Goal: Task Accomplishment & Management: Manage account settings

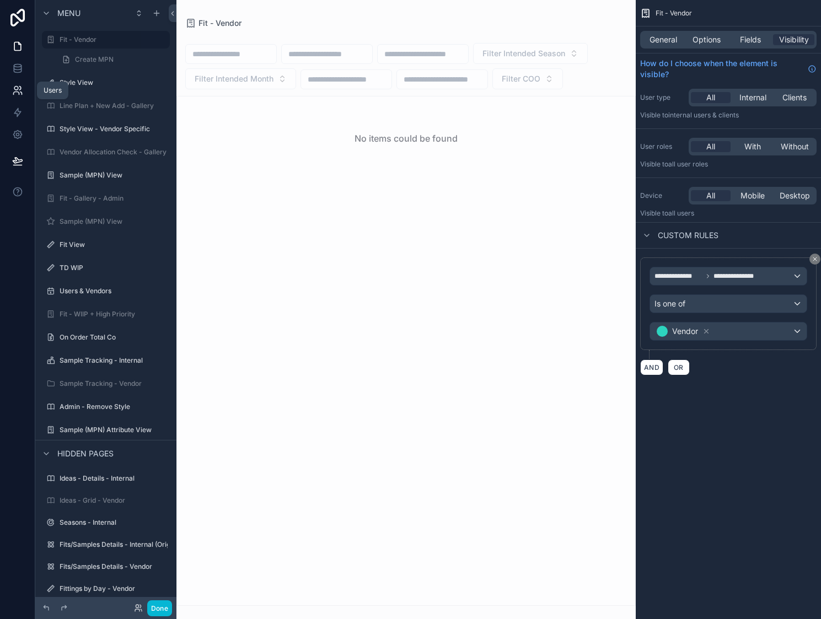
click at [17, 89] on icon at bounding box center [16, 89] width 4 height 4
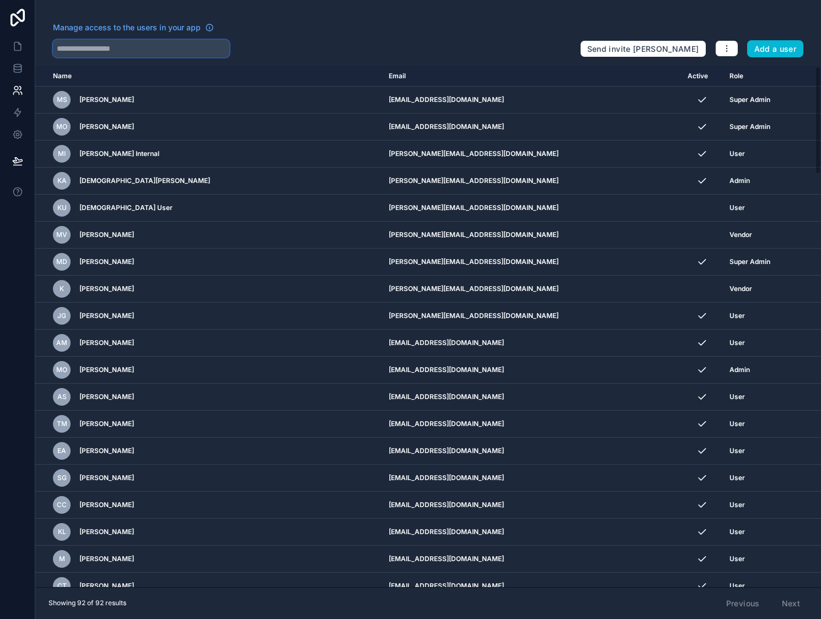
drag, startPoint x: 132, startPoint y: 48, endPoint x: 134, endPoint y: 33, distance: 15.7
click at [132, 53] on input "text" at bounding box center [141, 49] width 176 height 18
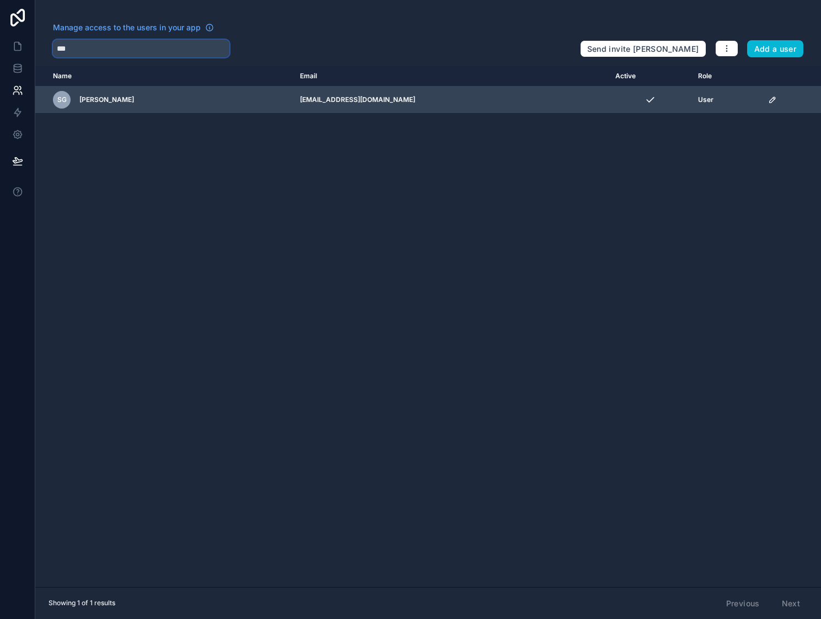
type input "***"
click at [315, 103] on td "sgoodman+nyap@tnuck.com" at bounding box center [450, 100] width 315 height 27
click at [347, 101] on td "sgoodman+nyap@tnuck.com" at bounding box center [450, 100] width 315 height 27
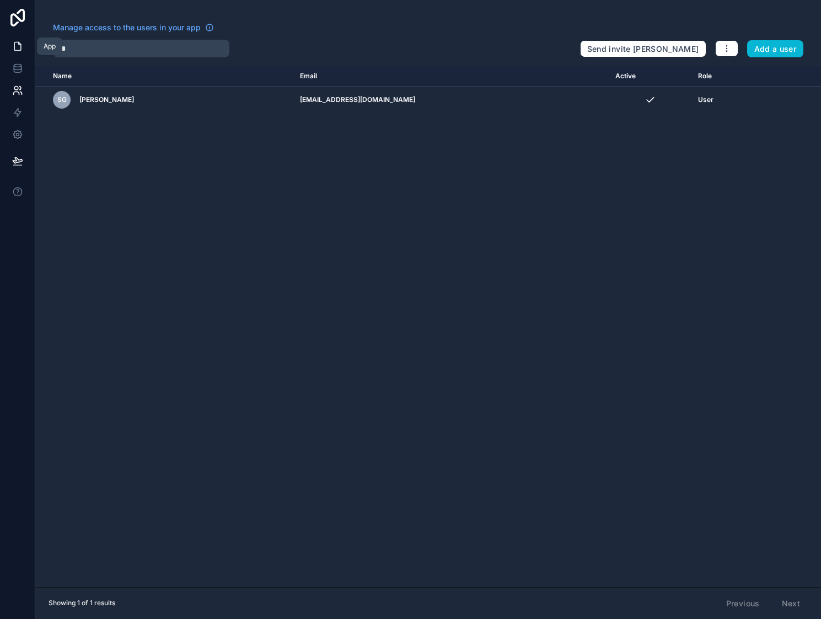
click at [16, 47] on icon at bounding box center [17, 46] width 11 height 11
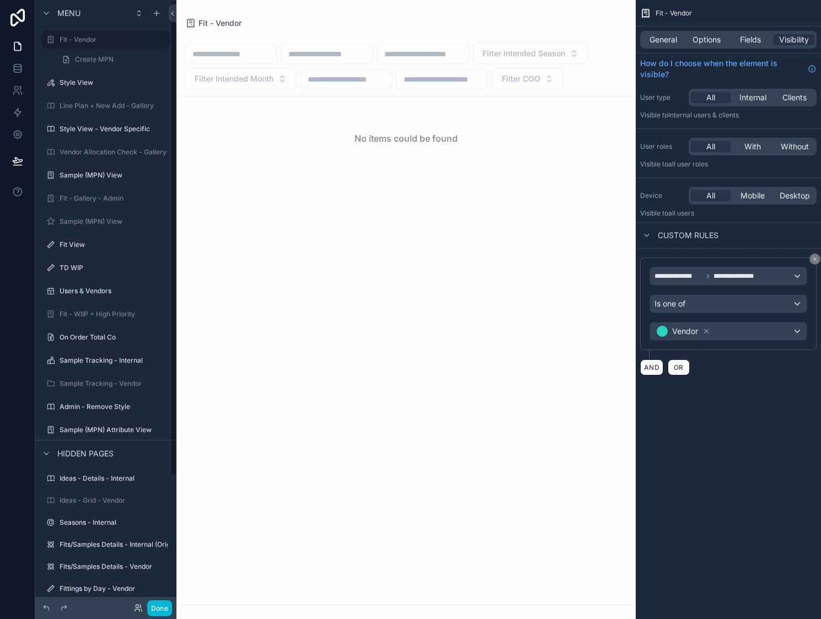
click at [9, 229] on div at bounding box center [17, 309] width 35 height 619
click at [138, 604] on icon at bounding box center [138, 607] width 9 height 9
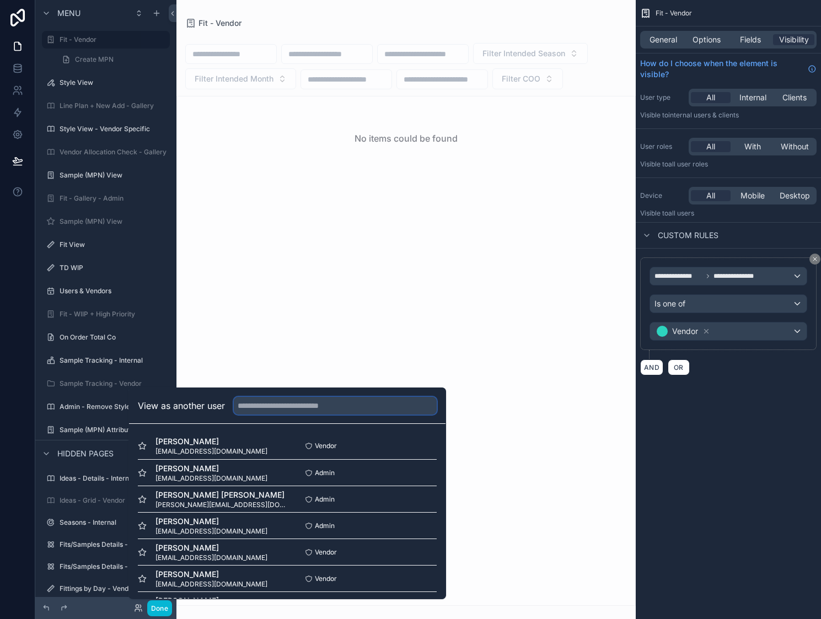
click at [351, 401] on input "text" at bounding box center [335, 406] width 203 height 18
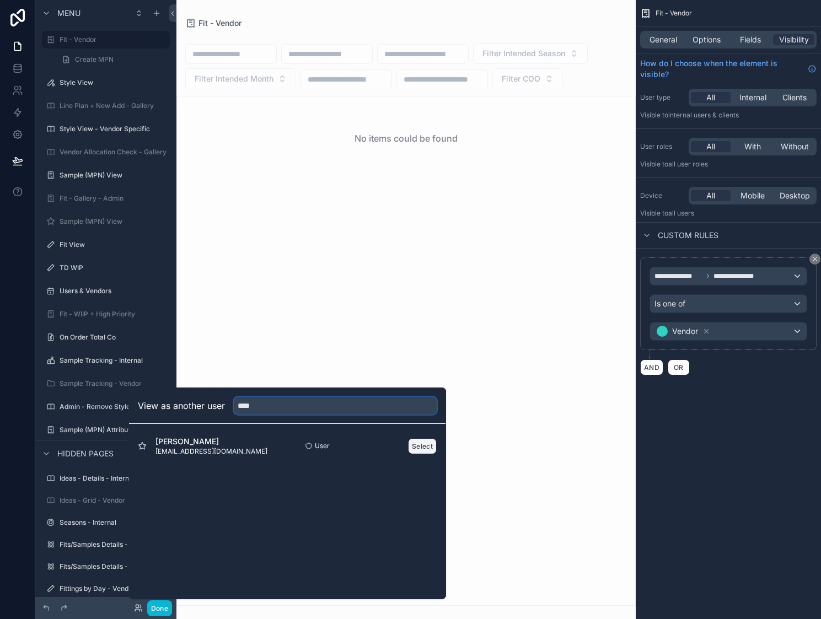
type input "****"
click at [417, 448] on button "Select" at bounding box center [422, 446] width 29 height 16
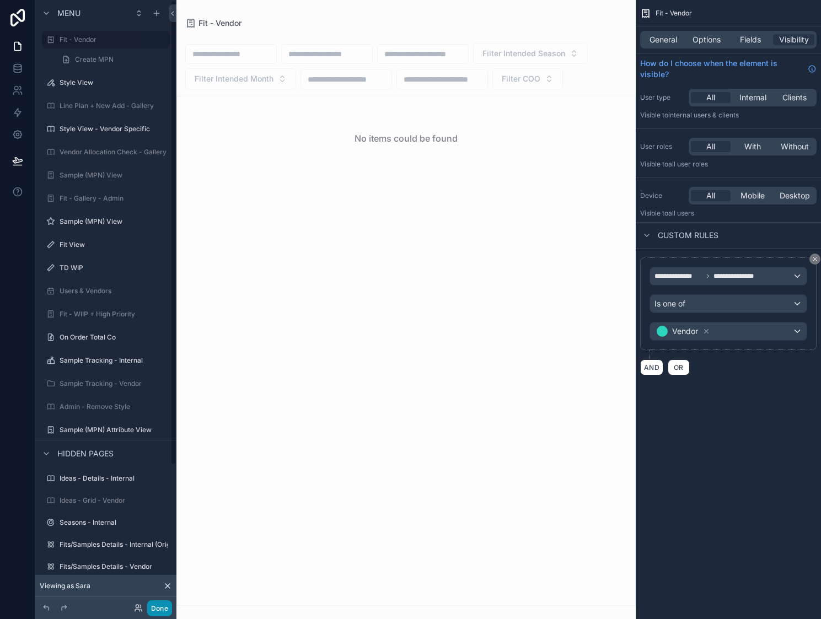
click at [164, 610] on button "Done" at bounding box center [159, 608] width 25 height 16
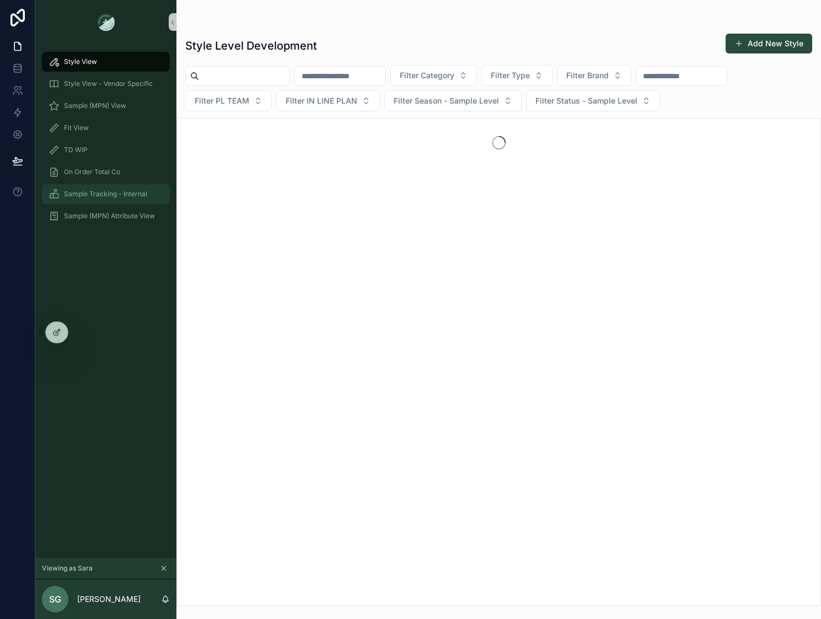
click at [93, 193] on span "Sample Tracking - Internal" at bounding box center [105, 194] width 83 height 9
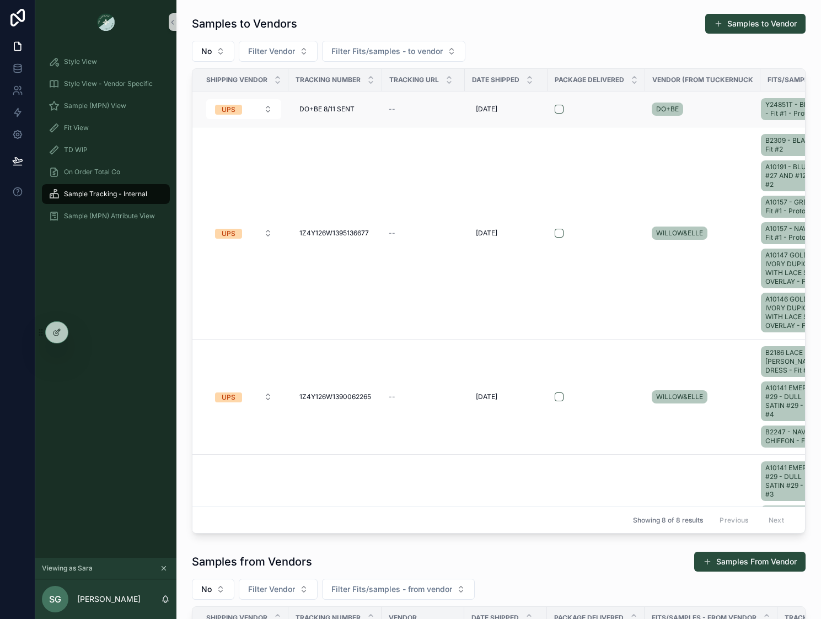
click at [438, 124] on td "--" at bounding box center [423, 109] width 83 height 36
click at [379, 110] on td "DO+BE 8/11 SENT DO+BE 8/11 SENT" at bounding box center [335, 109] width 94 height 36
click at [369, 102] on div "DO+BE 8/11 SENT DO+BE 8/11 SENT" at bounding box center [335, 109] width 80 height 18
click at [617, 106] on div "scrollable content" at bounding box center [595, 109] width 83 height 9
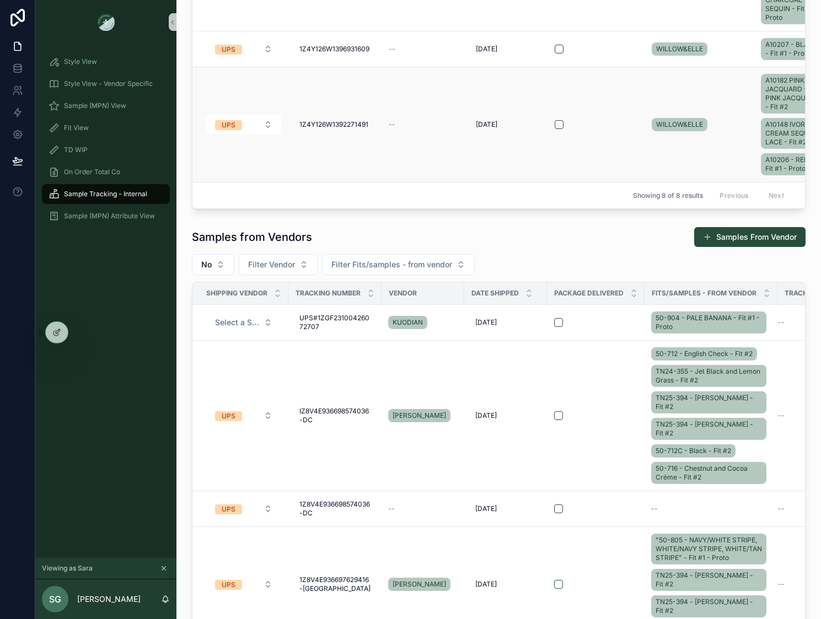
scroll to position [331, 0]
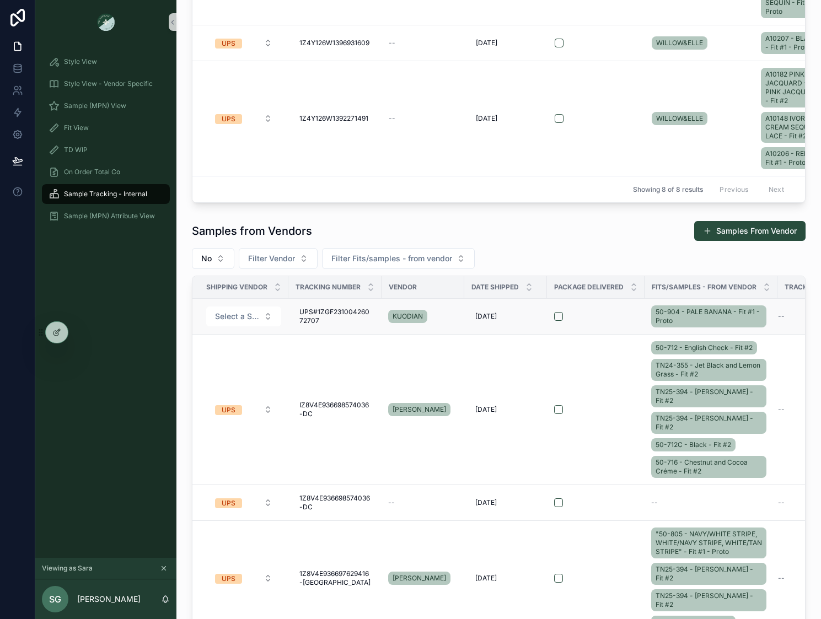
click at [287, 316] on td "Select a Shipping Vendor" at bounding box center [240, 317] width 96 height 36
click at [626, 315] on div "scrollable content" at bounding box center [595, 316] width 83 height 9
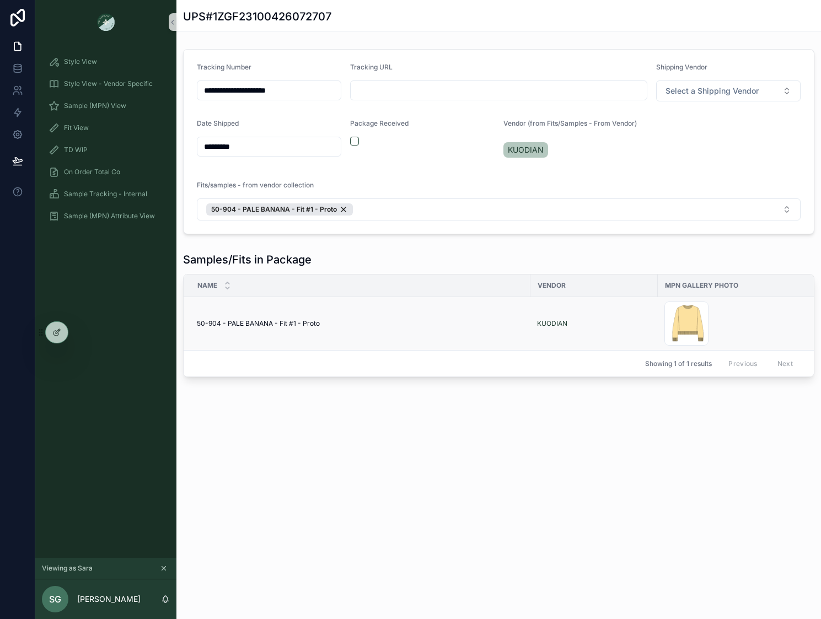
click at [371, 324] on div "50-904 - PALE BANANA - Fit #1 - Proto 50-904 - PALE BANANA - Fit #1 - Proto" at bounding box center [360, 323] width 327 height 9
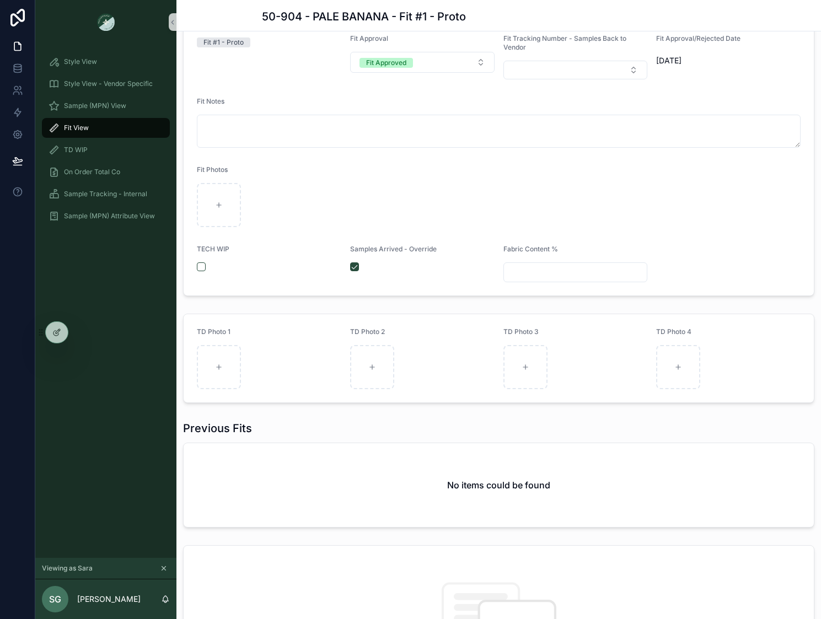
scroll to position [110, 0]
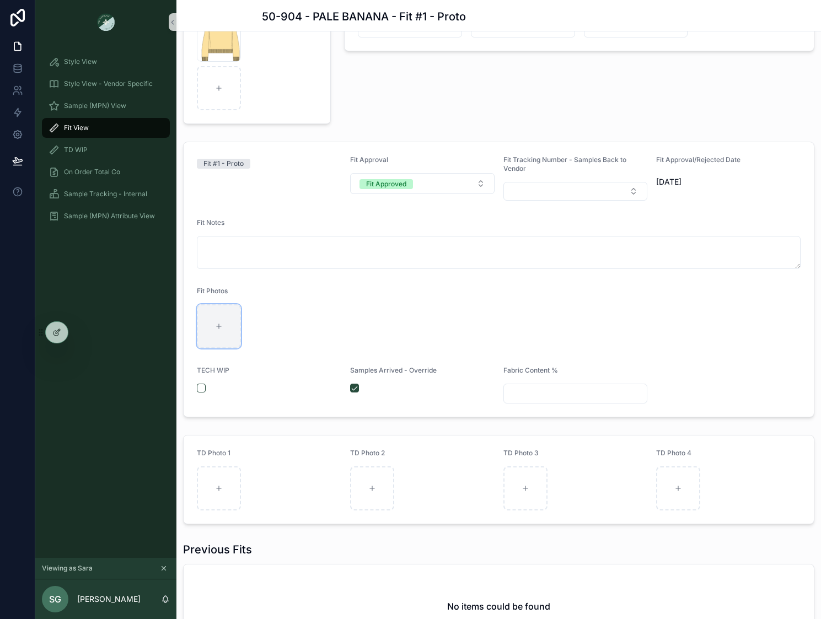
click at [229, 317] on div "scrollable content" at bounding box center [219, 326] width 44 height 44
type input "**********"
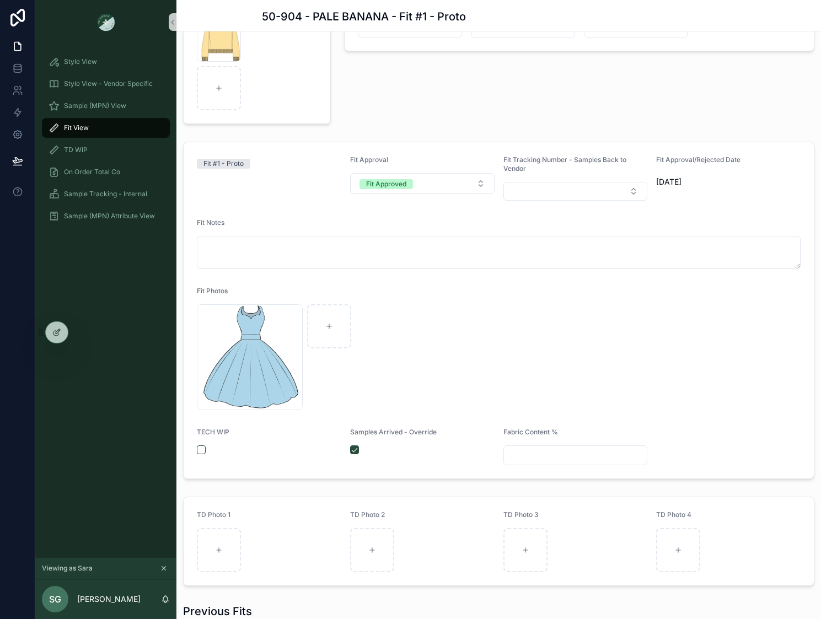
click at [494, 337] on div "dress .jpg" at bounding box center [498, 357] width 603 height 106
click at [282, 314] on icon "scrollable content" at bounding box center [282, 314] width 0 height 2
click at [305, 291] on icon "scrollable content" at bounding box center [305, 293] width 9 height 9
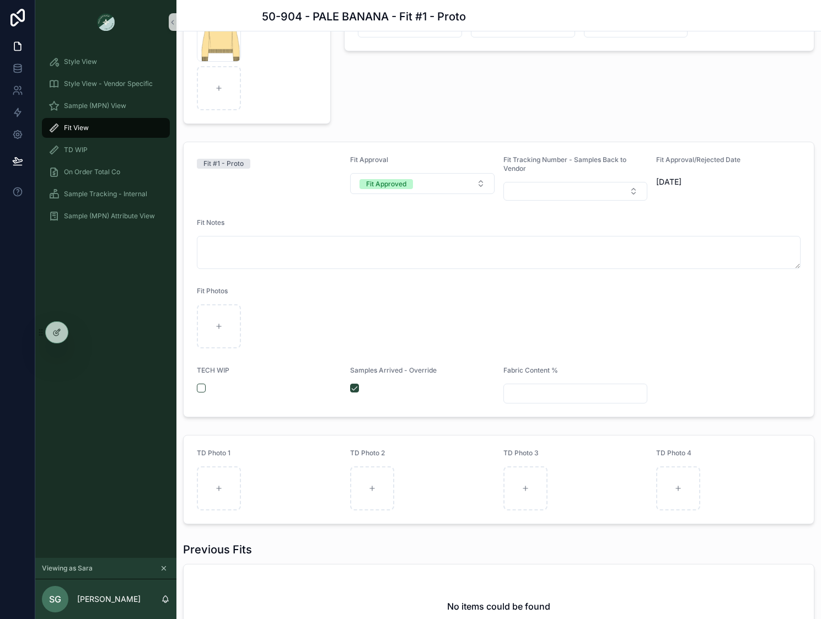
click at [331, 291] on div "Fit Photos" at bounding box center [498, 293] width 603 height 13
click at [130, 189] on div "Sample Tracking - Internal" at bounding box center [105, 194] width 115 height 18
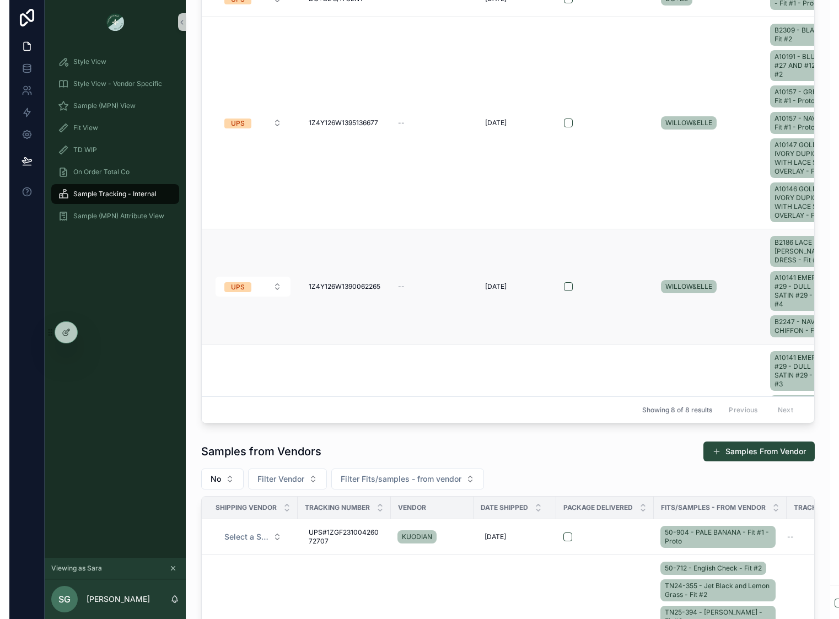
scroll to position [110, 0]
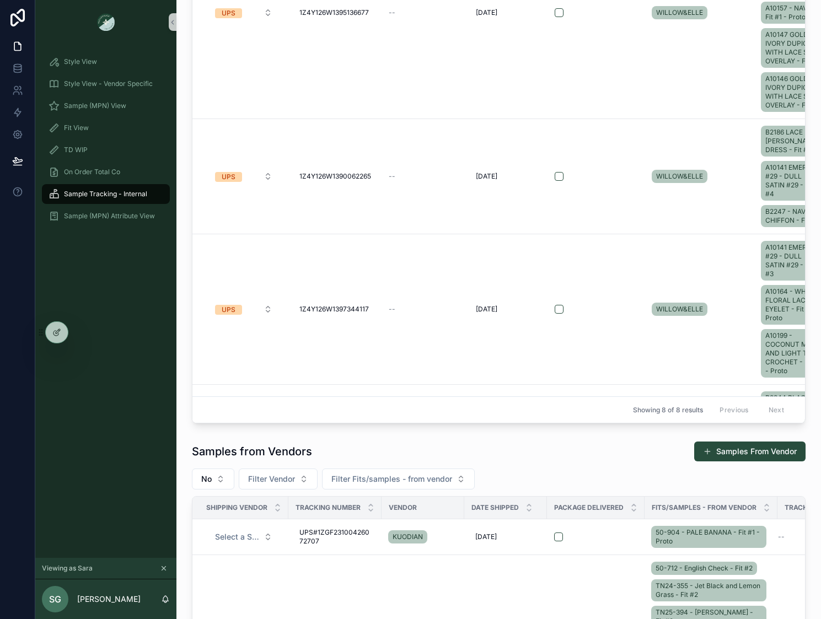
click at [109, 329] on div "Style View Style View - Vendor Specific Sample (MPN) View Fit View TD WIP On Or…" at bounding box center [105, 301] width 141 height 514
click at [20, 65] on icon at bounding box center [17, 65] width 7 height 3
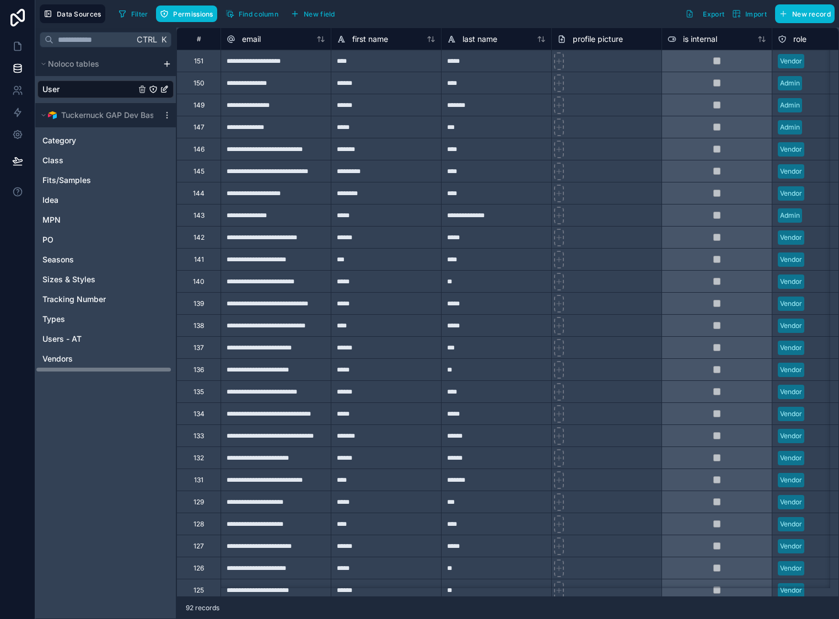
click at [68, 91] on div "User" at bounding box center [105, 89] width 136 height 18
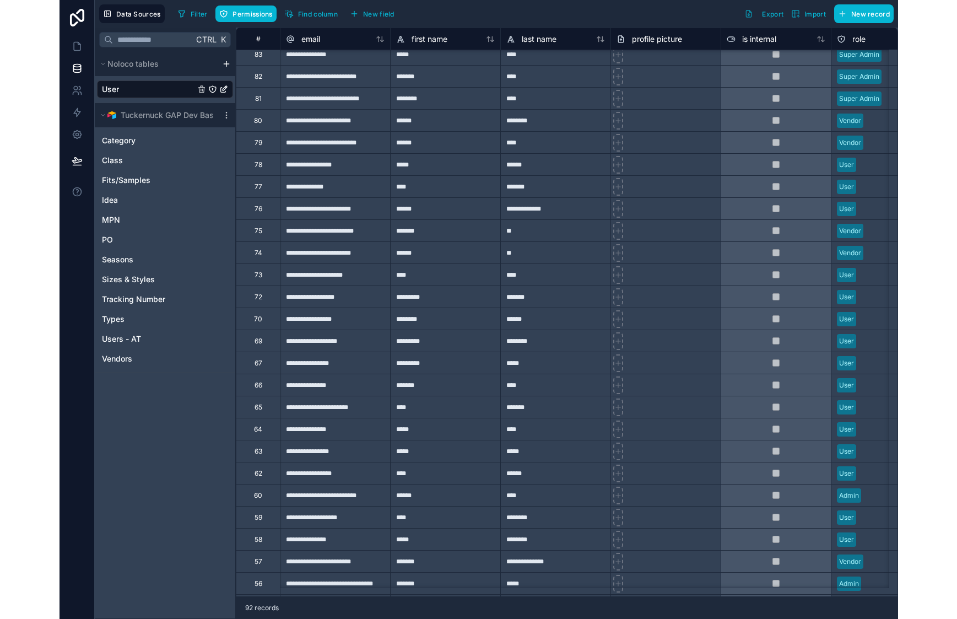
scroll to position [1433, 0]
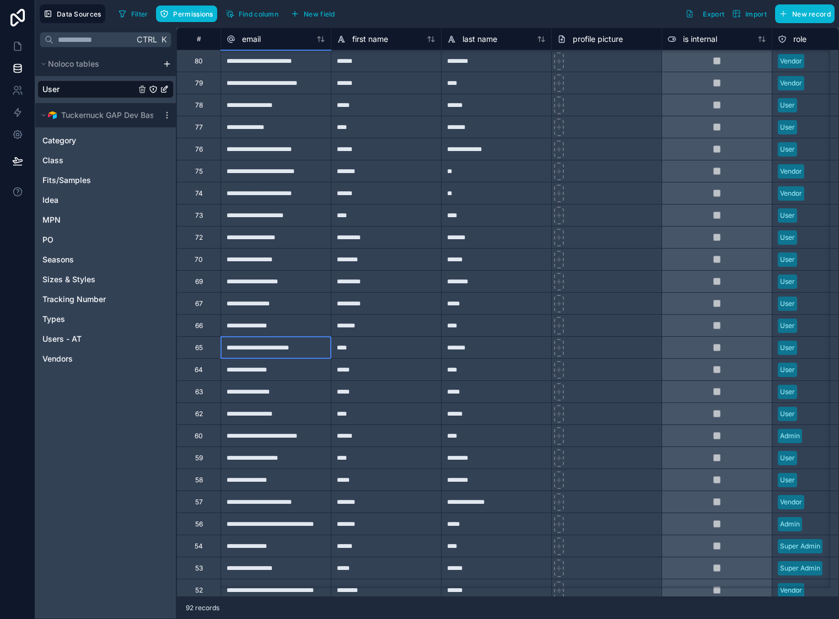
click at [228, 349] on div "**********" at bounding box center [275, 347] width 110 height 22
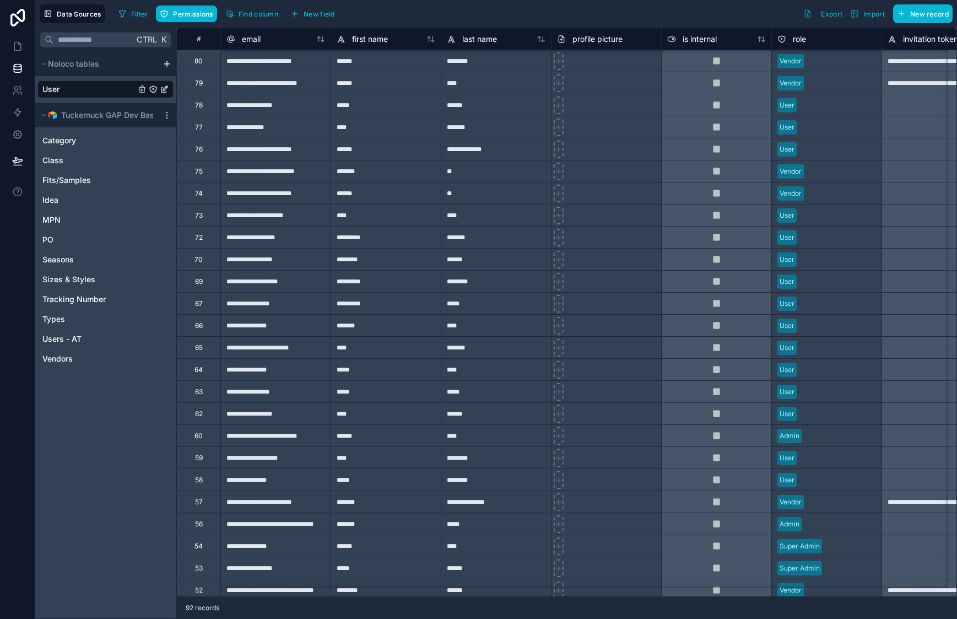
click at [200, 504] on div "57" at bounding box center [199, 502] width 8 height 9
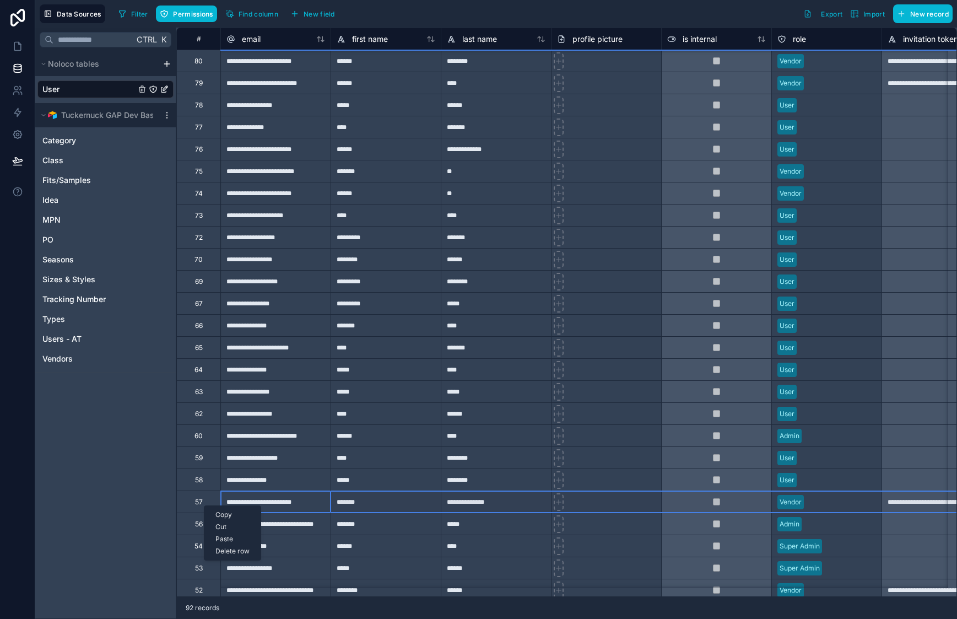
drag, startPoint x: 204, startPoint y: 505, endPoint x: 214, endPoint y: 549, distance: 44.7
click at [214, 549] on div "Delete row" at bounding box center [232, 551] width 56 height 12
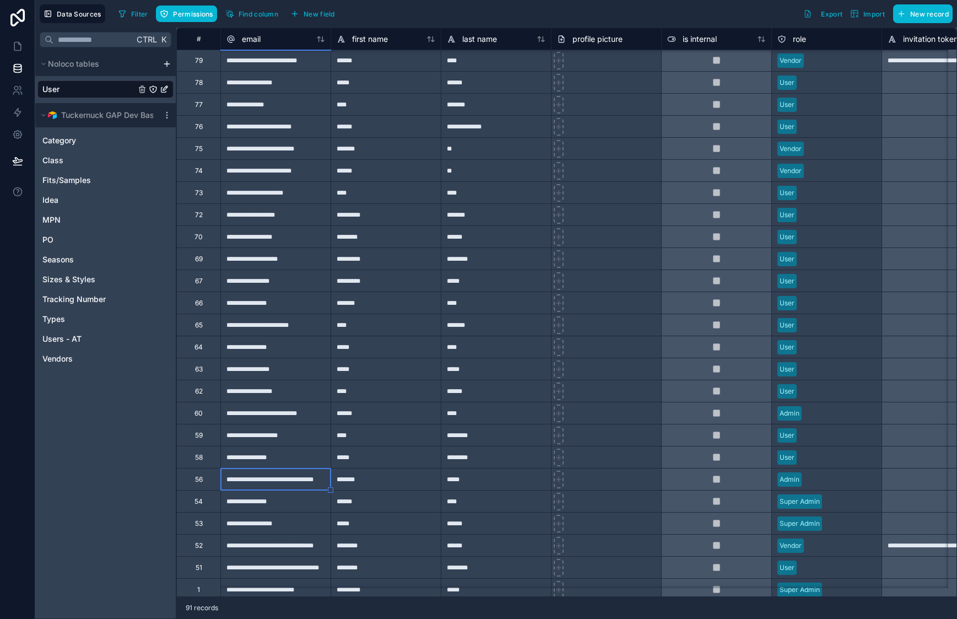
scroll to position [1468, 0]
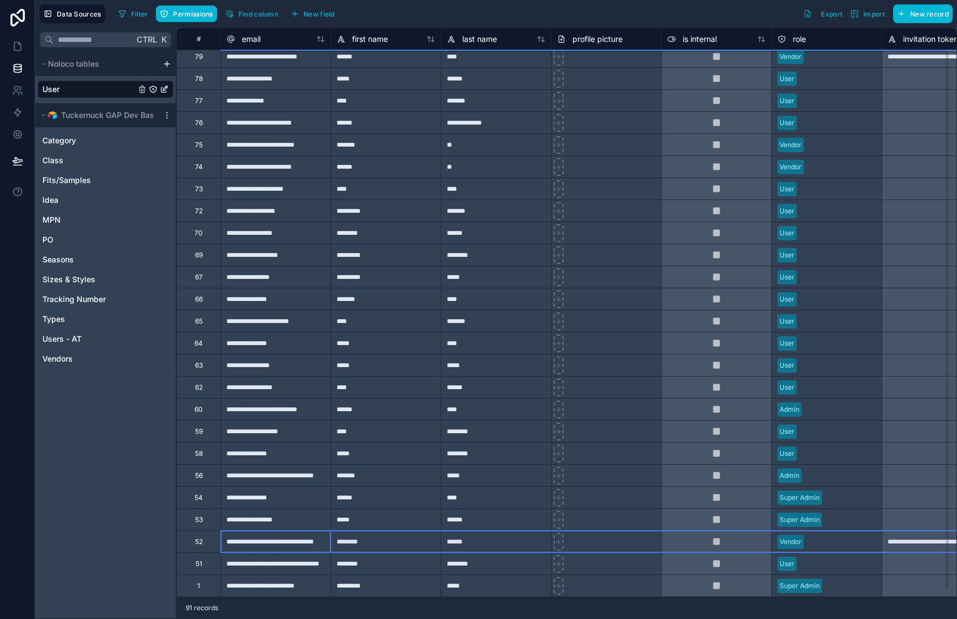
click at [209, 536] on div "52" at bounding box center [198, 541] width 44 height 22
click at [217, 581] on div "Delete row" at bounding box center [237, 581] width 56 height 12
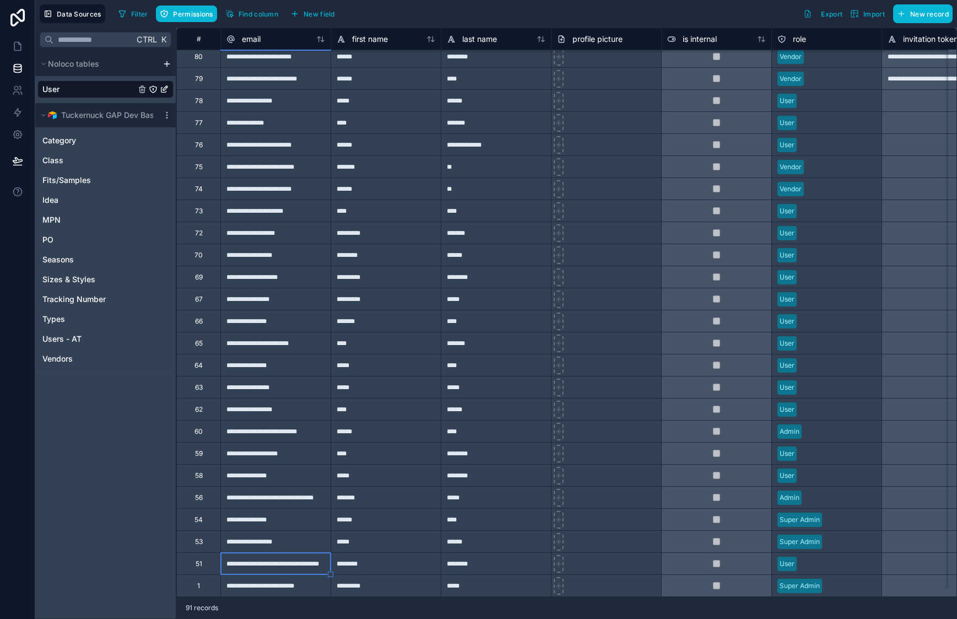
scroll to position [1446, 0]
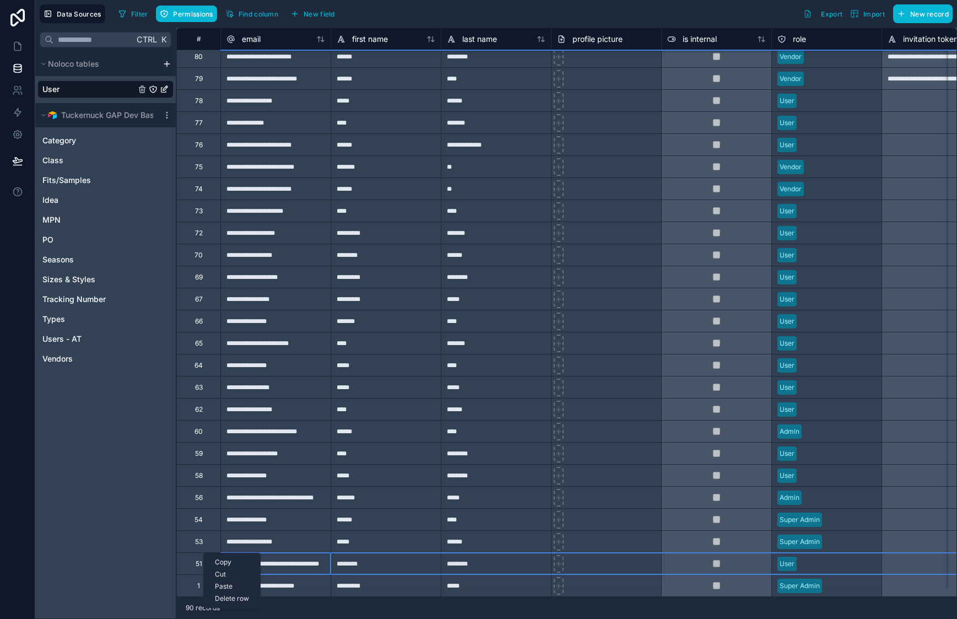
click at [223, 599] on div "Delete row" at bounding box center [232, 598] width 56 height 12
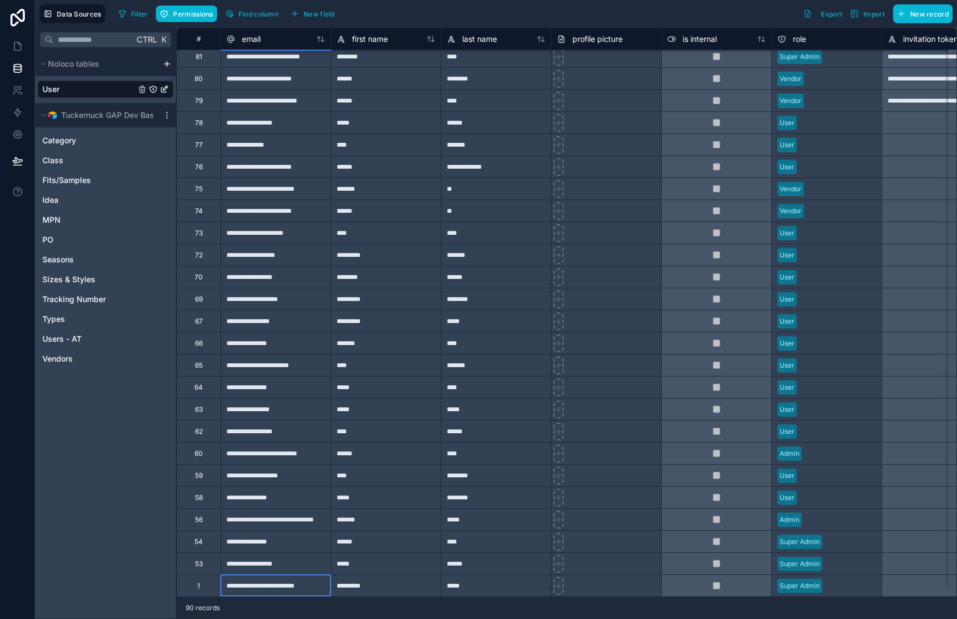
scroll to position [1424, 0]
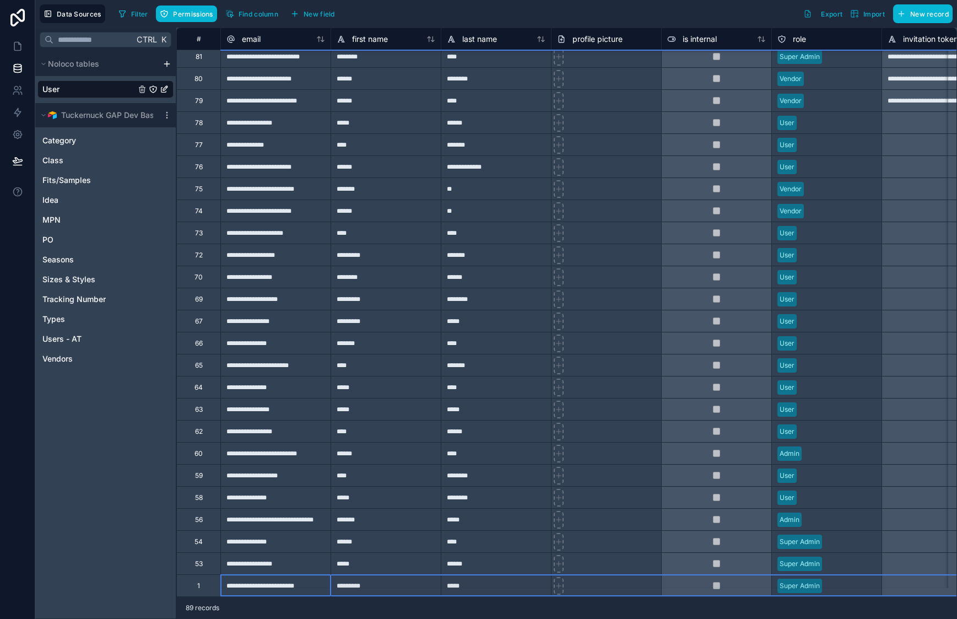
click at [139, 552] on div "Ctrl K Noloco tables User Tuckernuck GAP Dev Base Category Class Fits/Samples I…" at bounding box center [105, 323] width 141 height 591
click at [208, 577] on div "1" at bounding box center [198, 585] width 44 height 22
click at [124, 561] on div "Ctrl K Noloco tables User Tuckernuck GAP Dev Base Category Class Fits/Samples I…" at bounding box center [105, 323] width 141 height 591
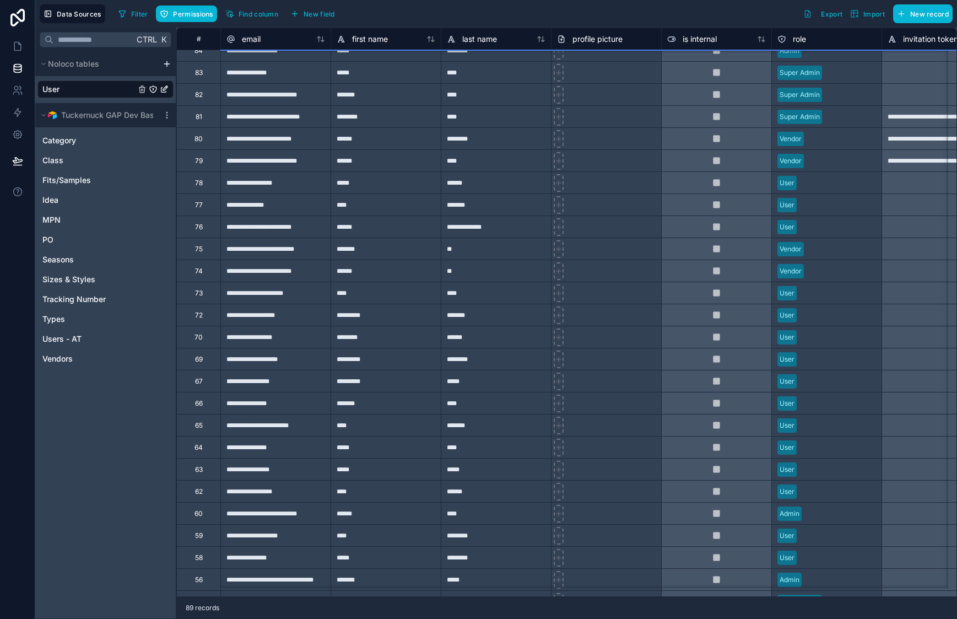
scroll to position [1313, 0]
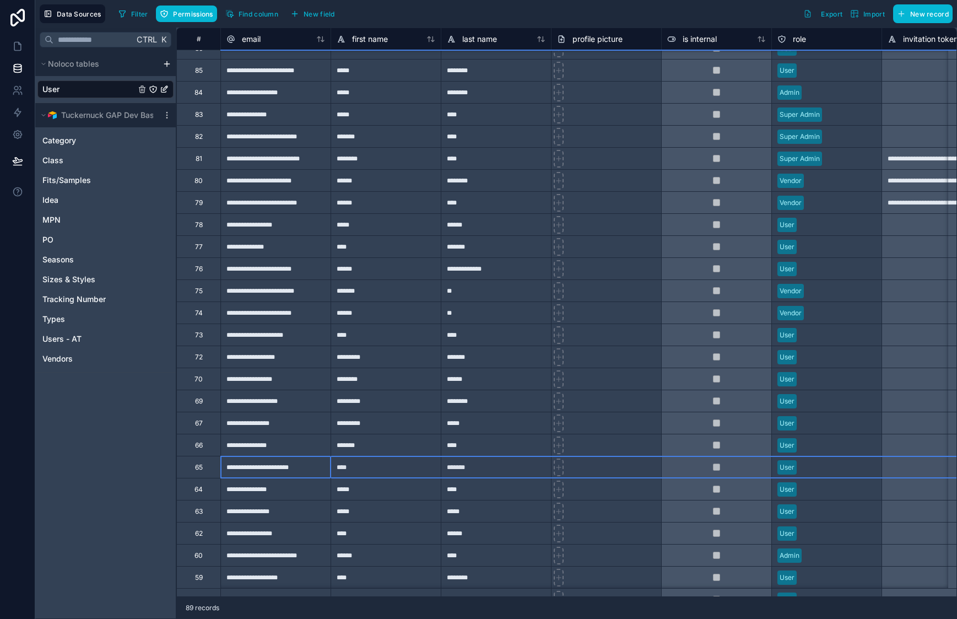
click at [194, 467] on div "65" at bounding box center [198, 467] width 44 height 22
